Goal: Task Accomplishment & Management: Complete application form

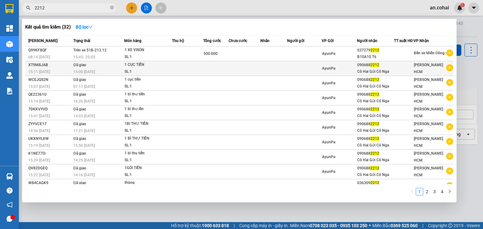
type input "2212"
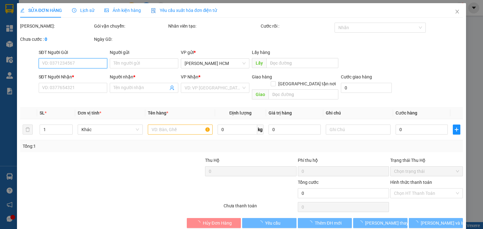
type input "0906882212"
type input "Cô Hai Gửi Cô Nga"
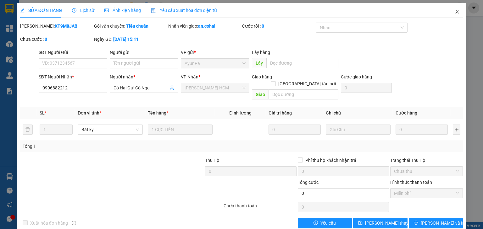
click at [455, 13] on icon "close" at bounding box center [456, 12] width 3 height 4
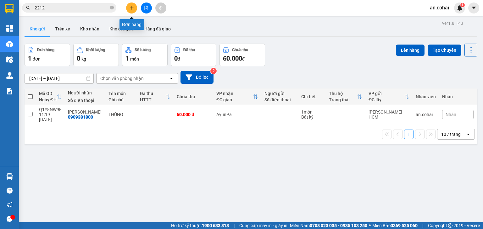
click at [130, 9] on icon "plus" at bounding box center [131, 8] width 4 height 4
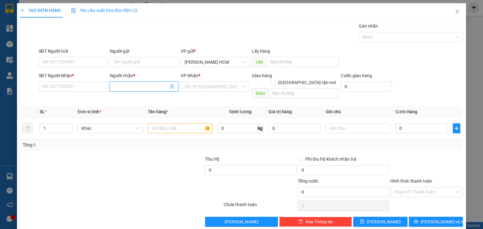
click at [132, 89] on input "Người nhận *" at bounding box center [140, 86] width 55 height 7
click at [81, 88] on input "SĐT Người Nhận *" at bounding box center [73, 87] width 69 height 10
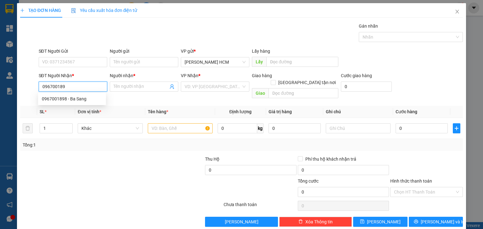
type input "0967001898"
drag, startPoint x: 82, startPoint y: 96, endPoint x: 105, endPoint y: 100, distance: 23.5
click at [80, 96] on div "0967001898 - Ba Sang" at bounding box center [72, 99] width 60 height 7
type input "Ba Sang"
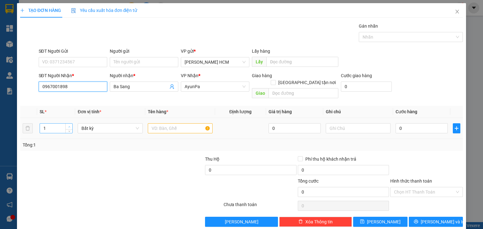
type input "0967001898"
type input "2"
click at [67, 125] on span "up" at bounding box center [69, 127] width 4 height 4
click at [158, 124] on input "text" at bounding box center [180, 129] width 65 height 10
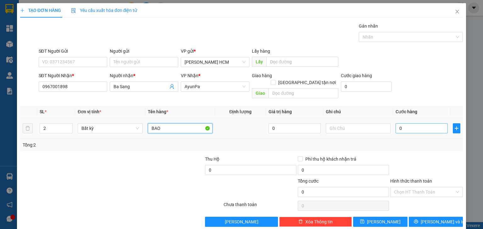
type input "BAO"
click at [395, 124] on input "0" at bounding box center [421, 129] width 52 height 10
type input "001"
type input "1"
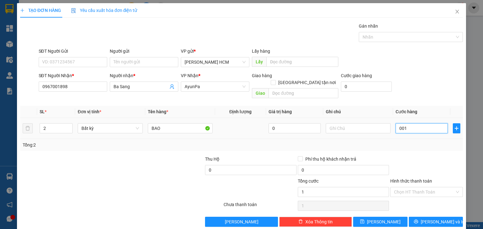
type input "0.014"
type input "14"
type input "00.140"
type input "140"
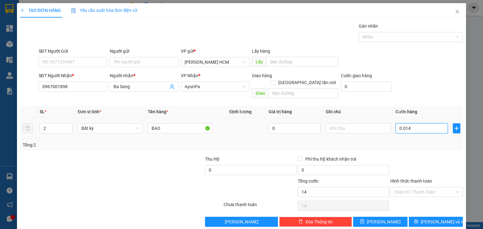
type input "140"
type input "140.000"
click at [403, 156] on div at bounding box center [426, 167] width 74 height 22
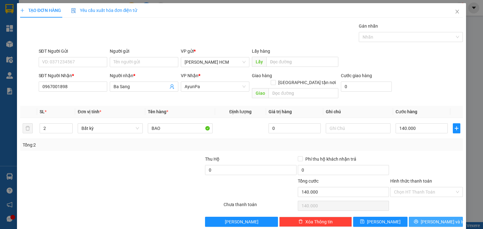
click at [435, 219] on span "[PERSON_NAME] và In" at bounding box center [443, 222] width 44 height 7
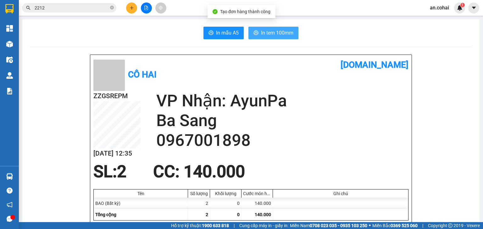
click at [282, 38] on button "In tem 100mm" at bounding box center [273, 33] width 50 height 13
click at [271, 31] on span "In tem 100mm" at bounding box center [277, 33] width 32 height 8
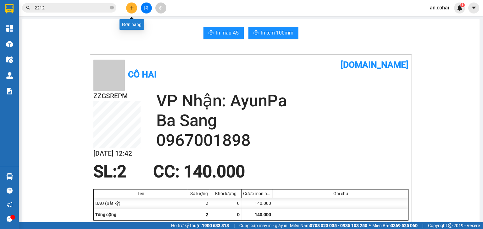
click at [135, 6] on button at bounding box center [131, 8] width 11 height 11
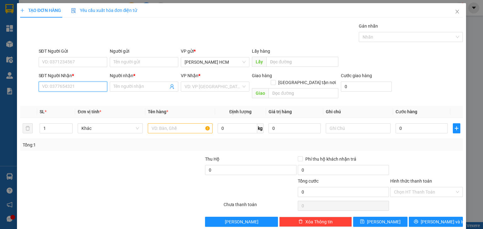
click at [96, 86] on input "SĐT Người Nhận *" at bounding box center [73, 87] width 69 height 10
click at [276, 96] on div "Transit Pickup Surcharge Ids Transit Deliver Surcharge Ids Transit Deliver Surc…" at bounding box center [241, 125] width 443 height 205
click at [275, 89] on input "text" at bounding box center [303, 93] width 70 height 10
type input "KCR"
click at [187, 124] on input "text" at bounding box center [180, 129] width 65 height 10
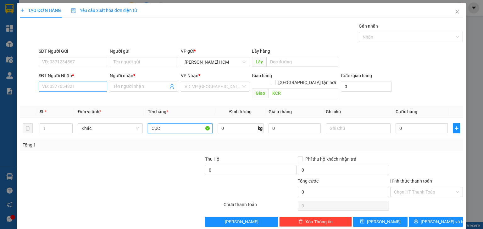
type input "CỤC"
click at [88, 90] on input "SĐT Người Nhận *" at bounding box center [73, 87] width 69 height 10
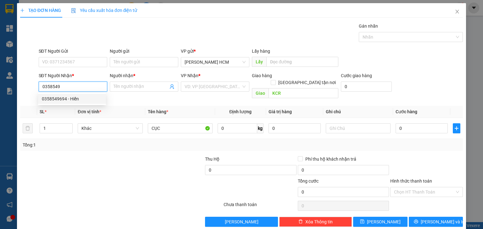
click at [54, 97] on div "0358549694 - Hiền" at bounding box center [72, 99] width 60 height 7
type input "0358549694"
type input "Hiền"
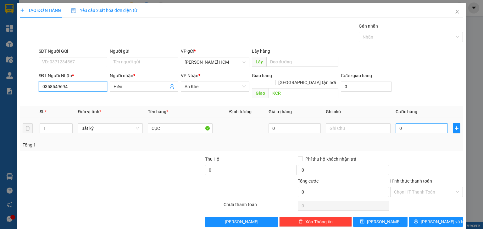
type input "0358549694"
click at [422, 124] on input "0" at bounding box center [421, 129] width 52 height 10
type input "005"
type input "5"
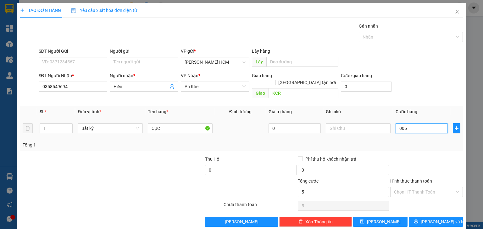
type input "0.050"
type input "50"
type input "50.000"
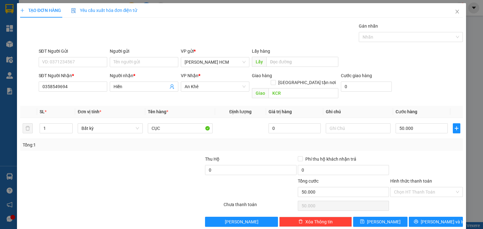
click at [432, 162] on div at bounding box center [426, 167] width 74 height 22
click at [425, 188] on input "Hình thức thanh toán" at bounding box center [424, 192] width 61 height 9
drag, startPoint x: 429, startPoint y: 197, endPoint x: 428, endPoint y: 205, distance: 8.5
click at [429, 197] on div "Tại văn phòng" at bounding box center [422, 197] width 64 height 7
type input "0"
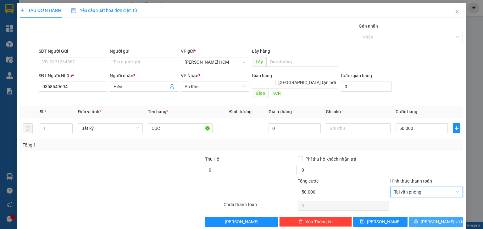
click at [430, 219] on span "[PERSON_NAME] và In" at bounding box center [443, 222] width 44 height 7
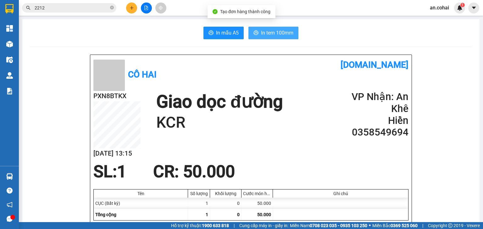
click at [274, 30] on span "In tem 100mm" at bounding box center [277, 33] width 32 height 8
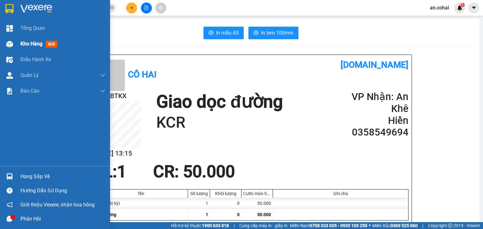
click at [11, 44] on img at bounding box center [9, 44] width 7 height 7
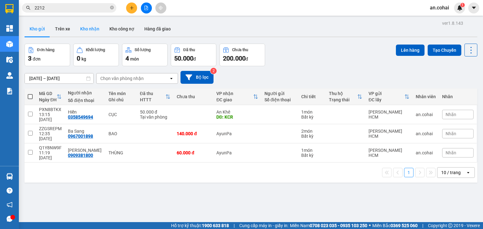
click at [97, 25] on button "Kho nhận" at bounding box center [89, 28] width 29 height 15
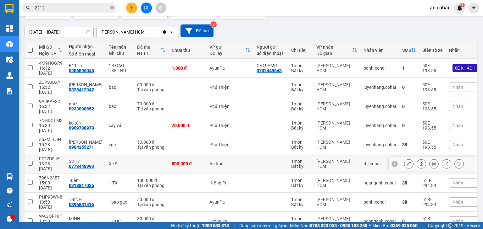
scroll to position [55, 0]
